Goal: Transaction & Acquisition: Purchase product/service

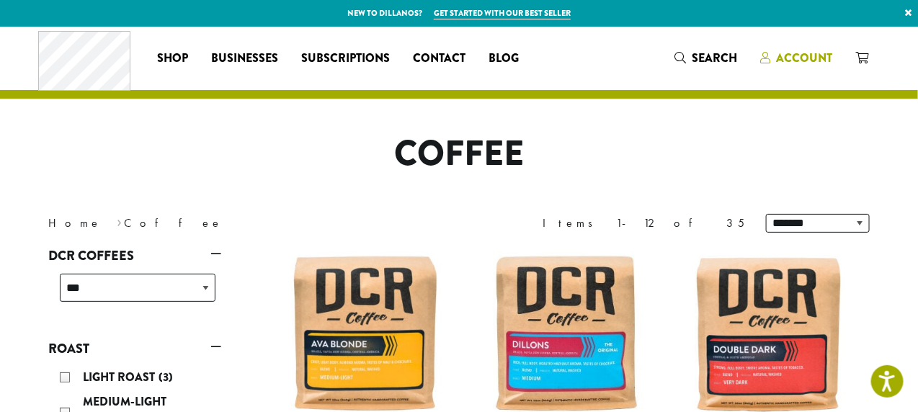
click at [809, 58] on span "Account" at bounding box center [804, 58] width 56 height 17
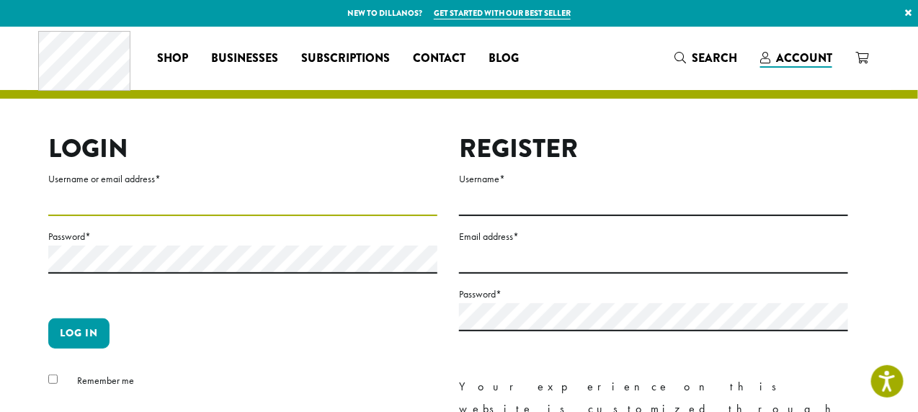
type input "**********"
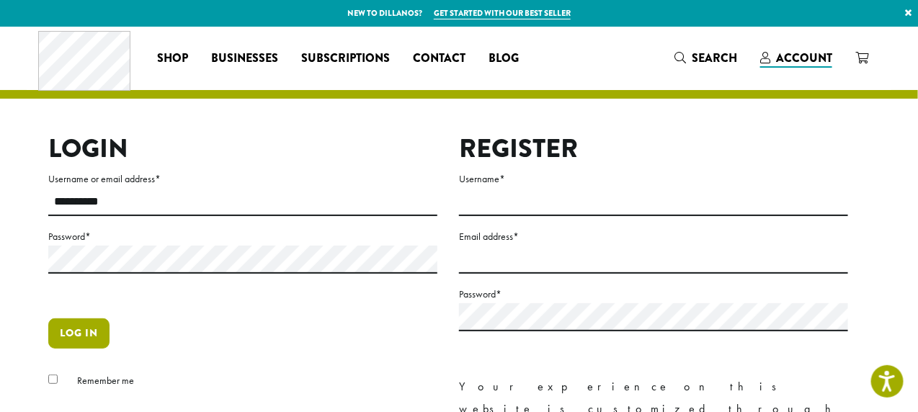
click at [84, 329] on button "Log in" at bounding box center [78, 334] width 61 height 30
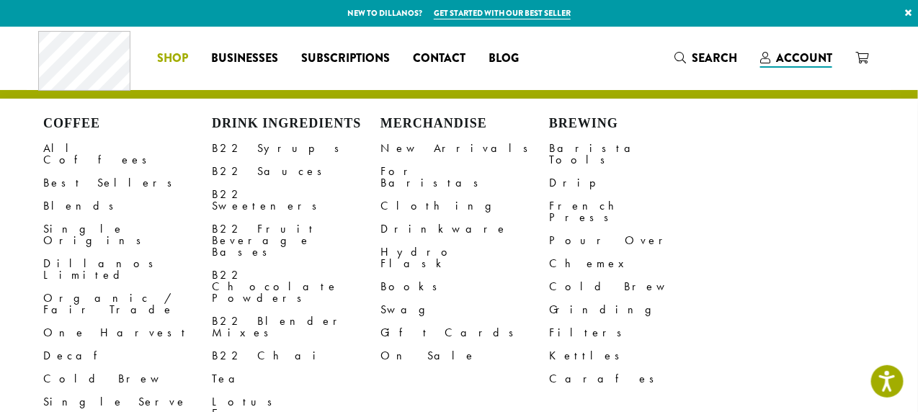
click at [174, 56] on span "Shop" at bounding box center [173, 59] width 31 height 18
click at [79, 147] on link "All Coffees" at bounding box center [127, 154] width 169 height 35
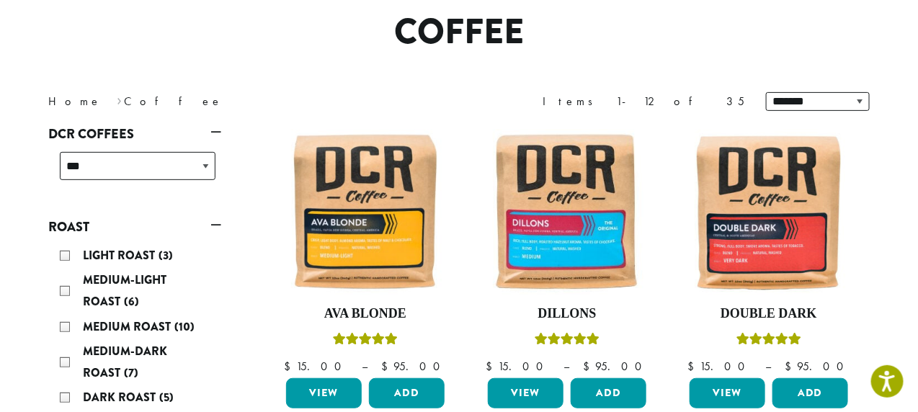
scroll to position [123, 0]
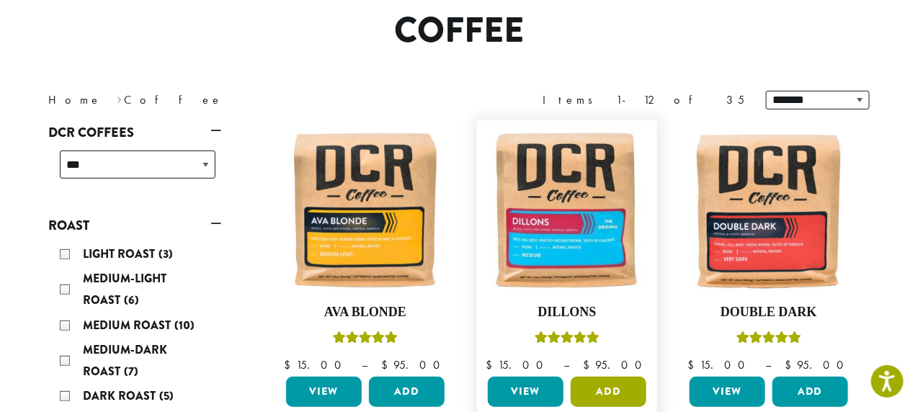
click at [600, 394] on button "Add" at bounding box center [609, 392] width 76 height 30
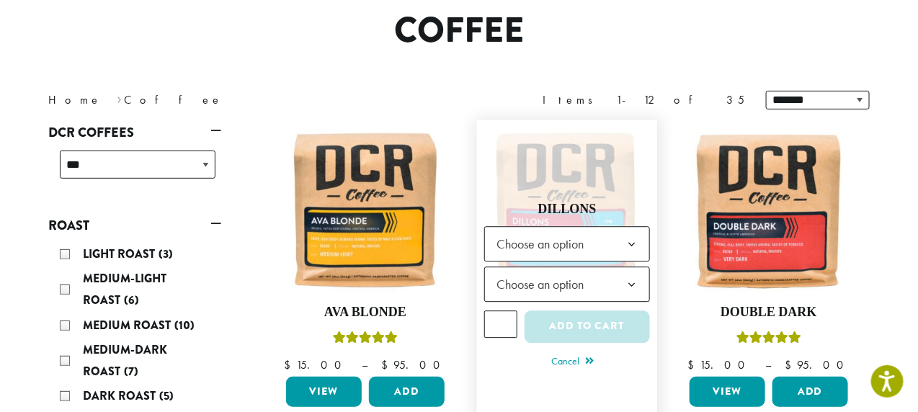
scroll to position [142, 0]
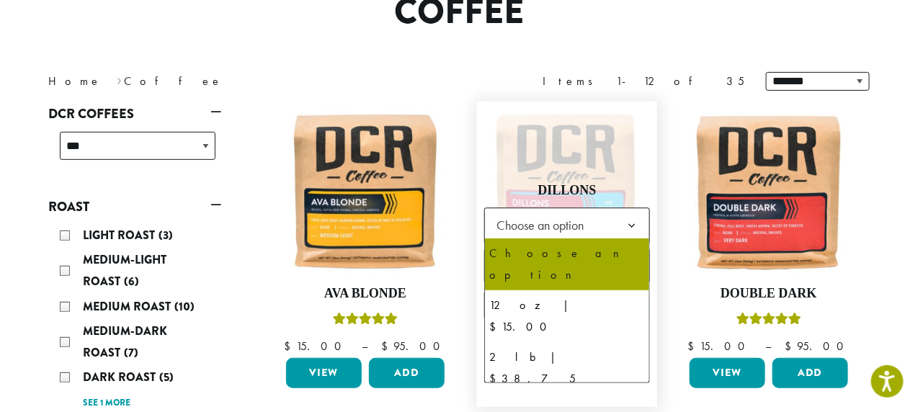
click at [630, 224] on b at bounding box center [631, 225] width 35 height 35
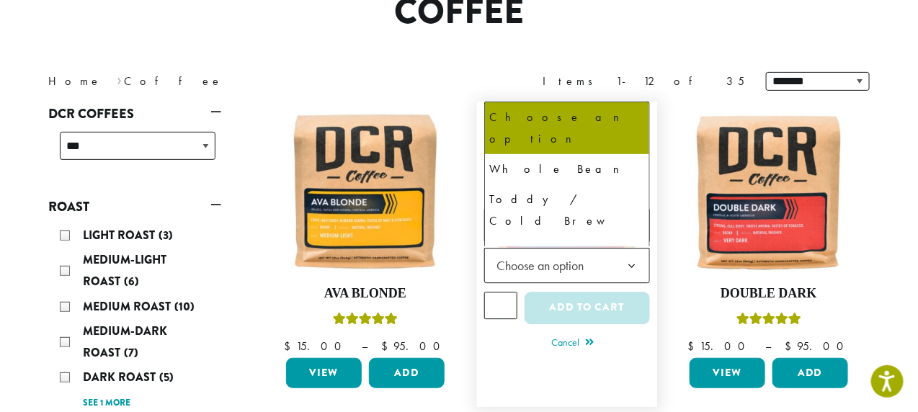
click at [629, 261] on b at bounding box center [631, 266] width 35 height 35
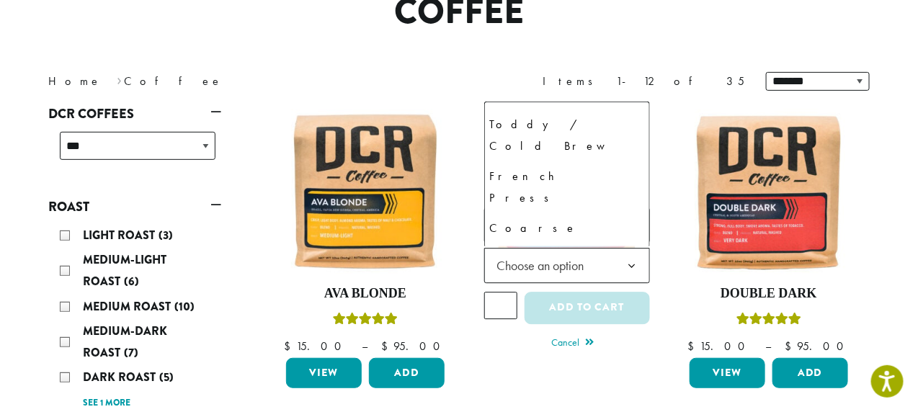
scroll to position [79, 0]
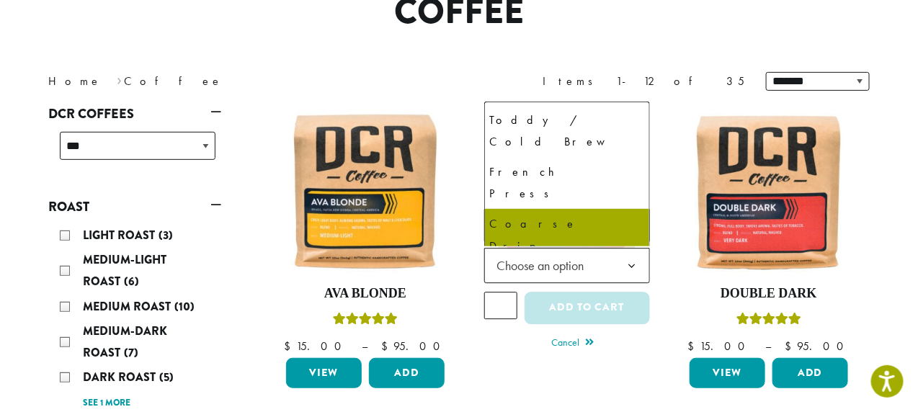
select select "**********"
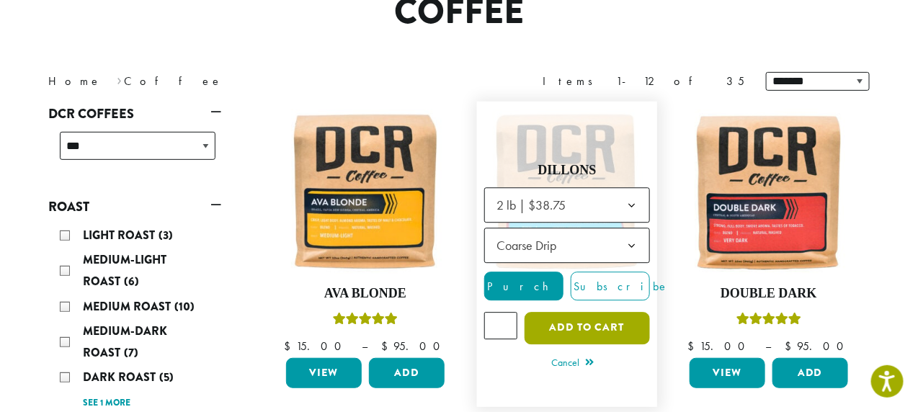
click at [593, 325] on button "Add to cart" at bounding box center [587, 328] width 125 height 32
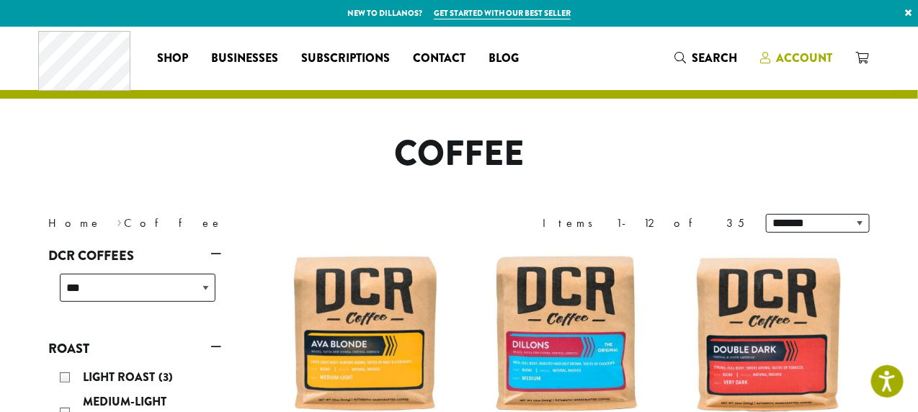
click at [796, 53] on span "Account" at bounding box center [804, 58] width 56 height 17
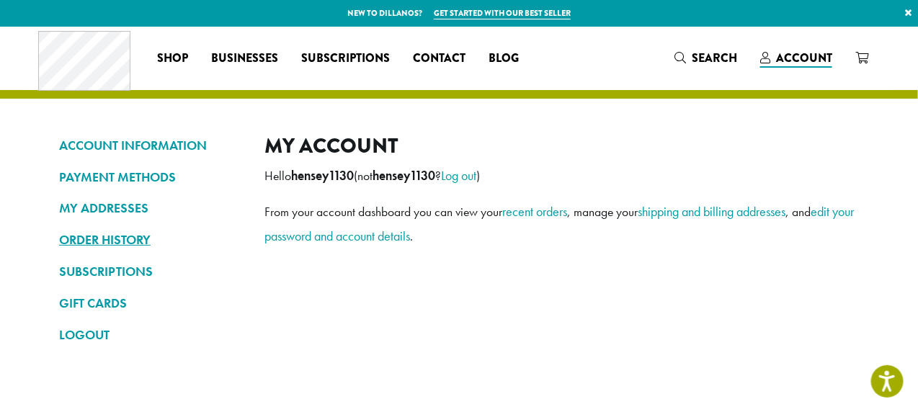
click at [122, 238] on link "ORDER HISTORY" at bounding box center [151, 240] width 184 height 25
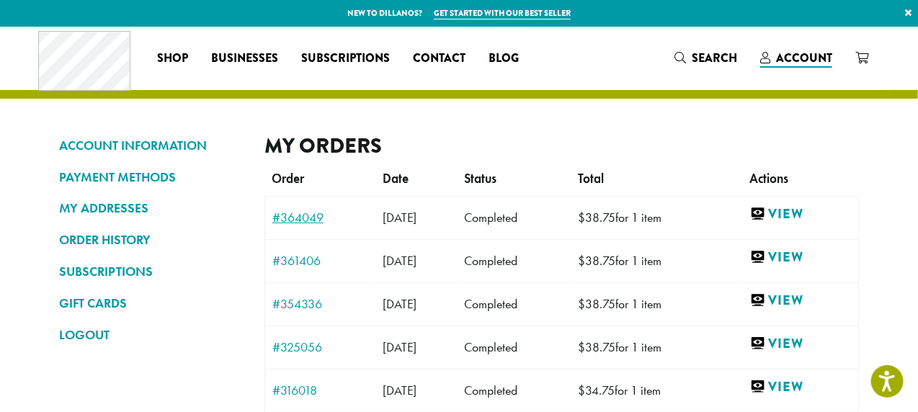
click at [299, 216] on link "#364049" at bounding box center [320, 217] width 96 height 13
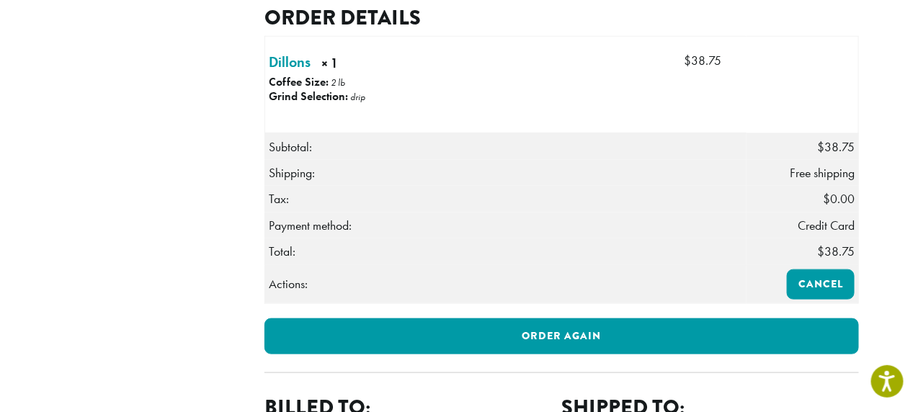
scroll to position [395, 0]
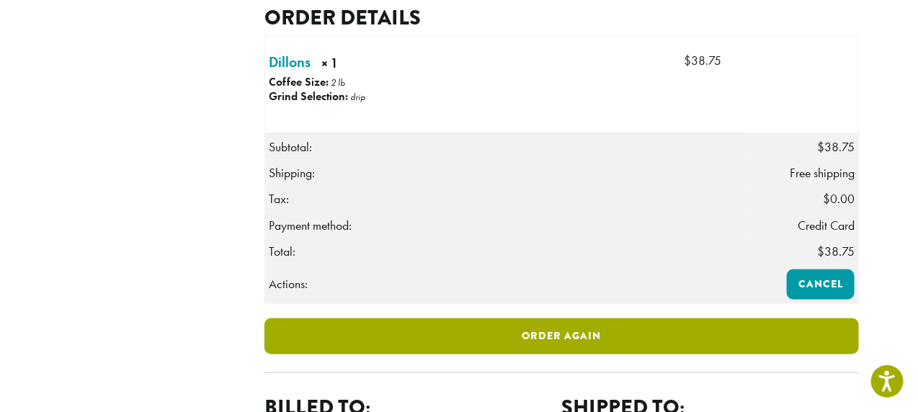
click at [562, 355] on link "Order again" at bounding box center [562, 337] width 595 height 36
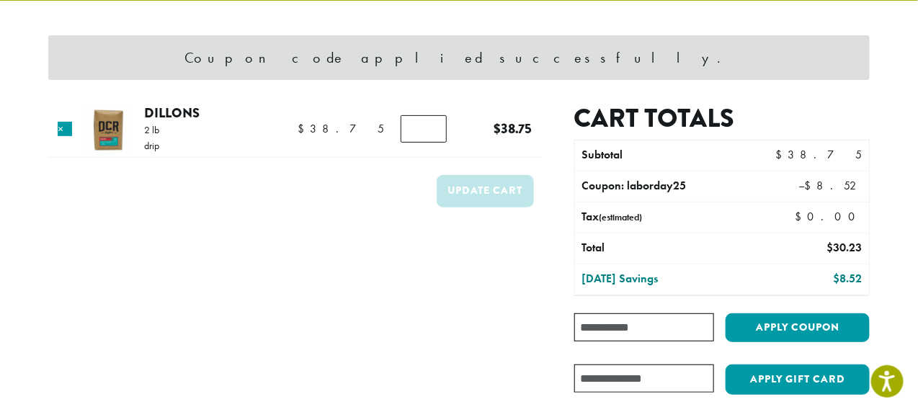
scroll to position [129, 0]
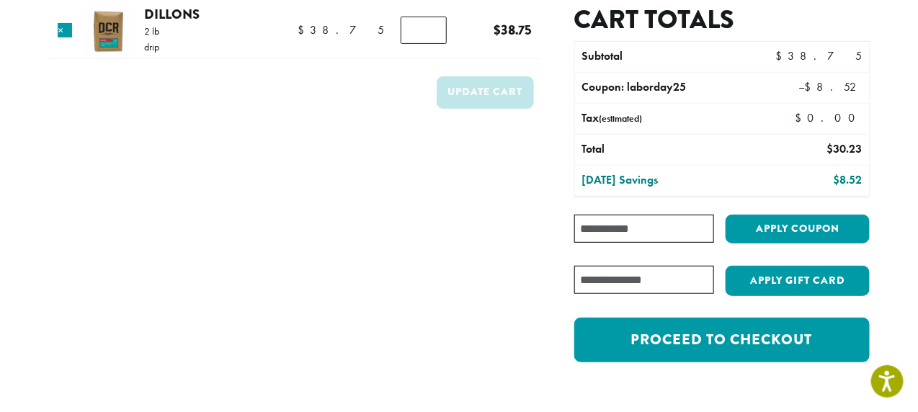
click at [597, 228] on input "Coupon:" at bounding box center [645, 229] width 140 height 28
type input "*"
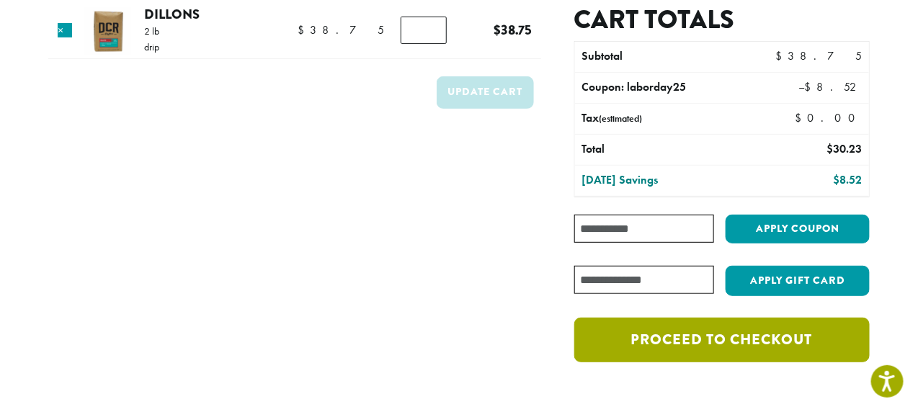
click at [743, 339] on link "Proceed to checkout" at bounding box center [723, 340] width 296 height 45
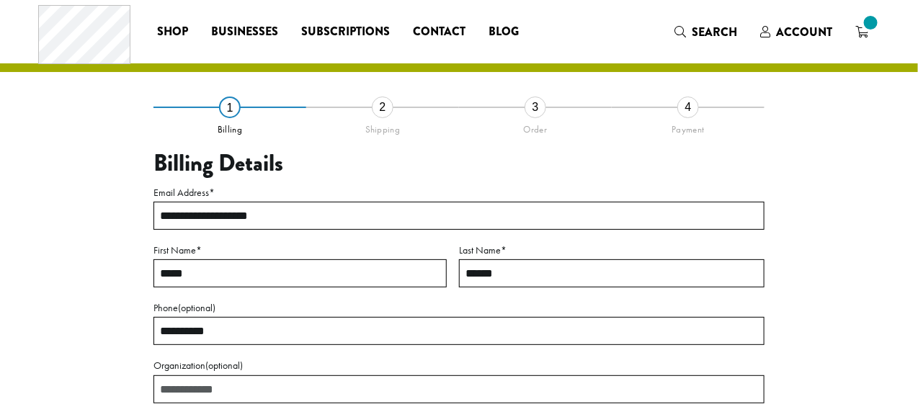
select select "**"
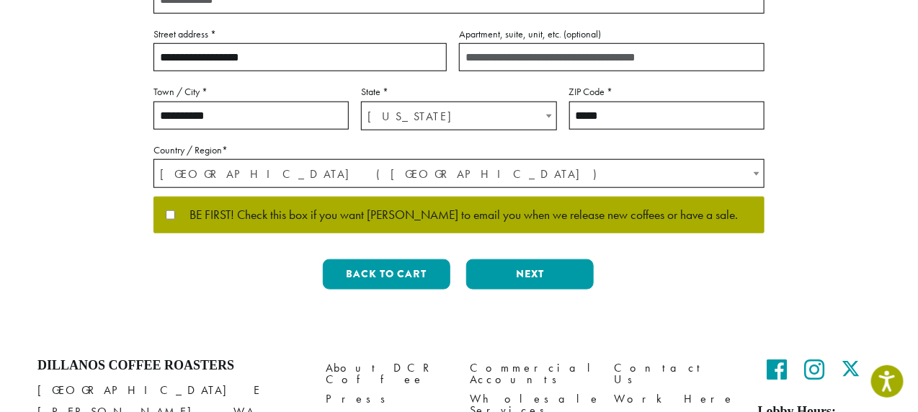
scroll to position [417, 0]
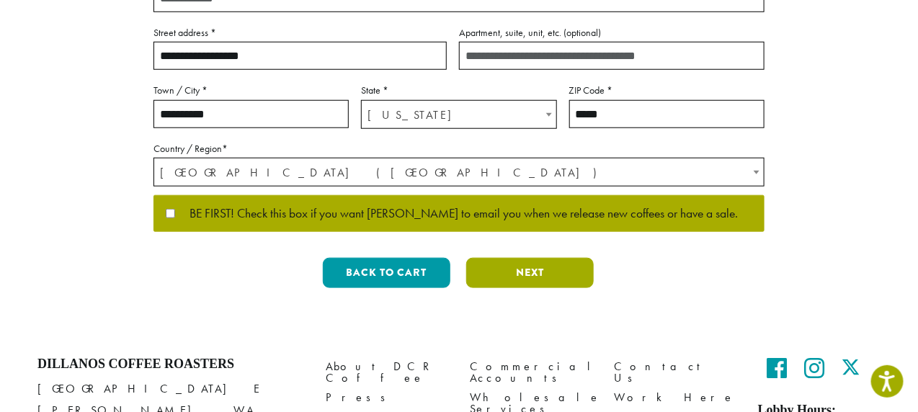
click at [532, 280] on button "Next" at bounding box center [530, 273] width 128 height 30
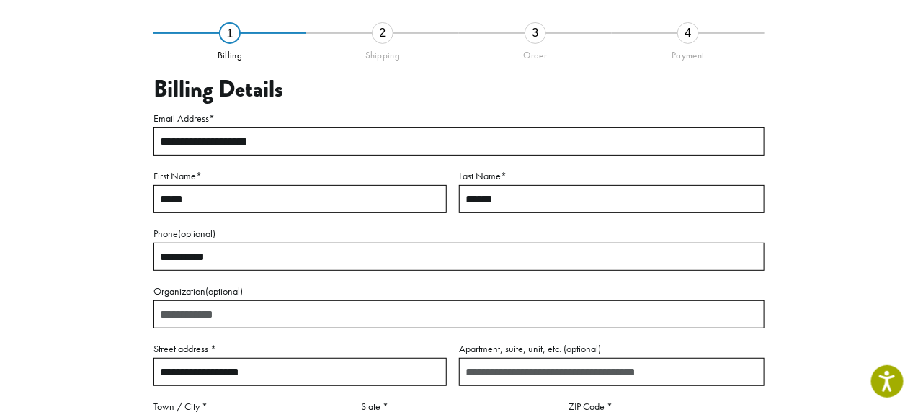
scroll to position [82, 0]
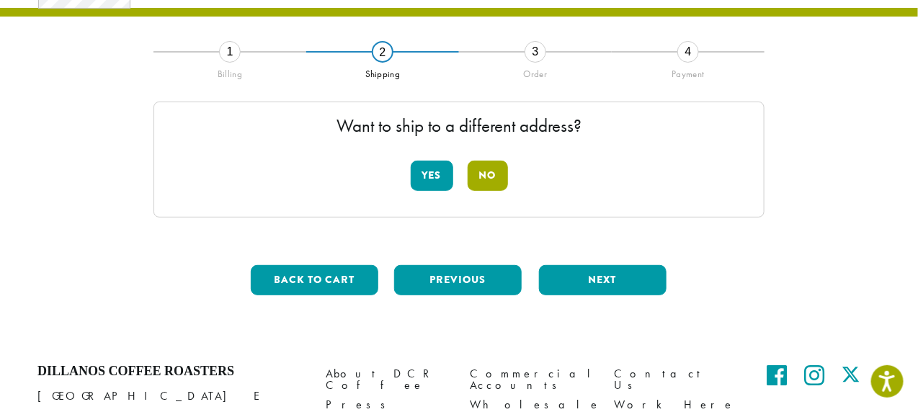
click at [485, 173] on button "No" at bounding box center [488, 176] width 40 height 30
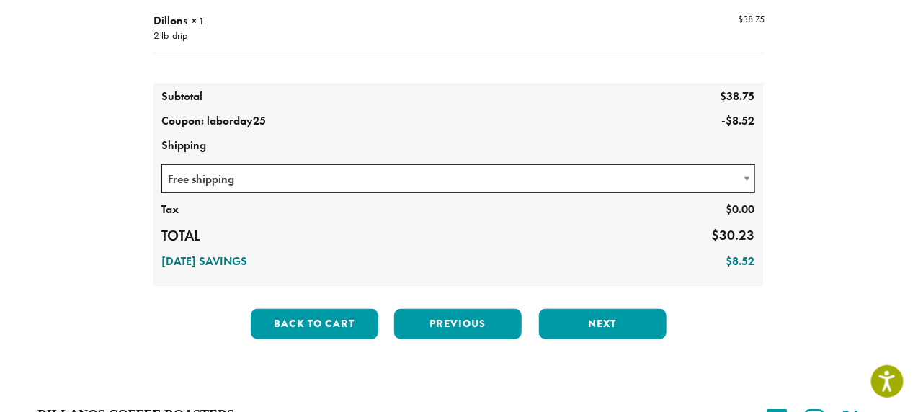
scroll to position [204, 0]
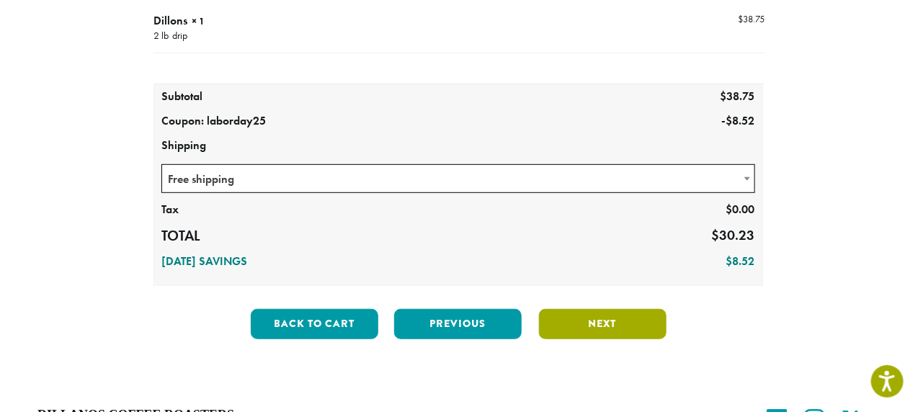
click at [594, 327] on button "Next" at bounding box center [603, 324] width 128 height 30
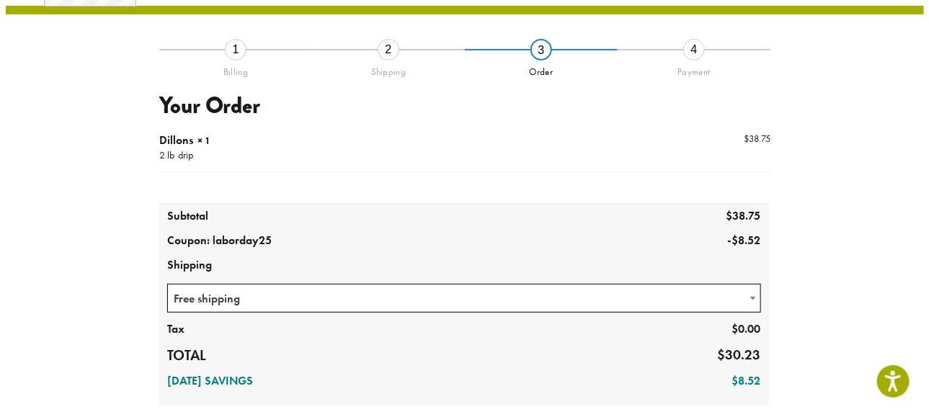
scroll to position [82, 0]
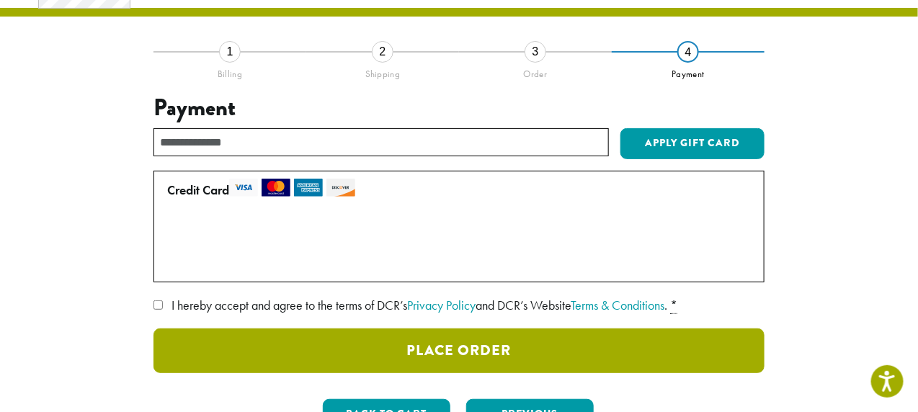
click at [488, 352] on button "Place Order" at bounding box center [459, 351] width 611 height 45
